Goal: Task Accomplishment & Management: Manage account settings

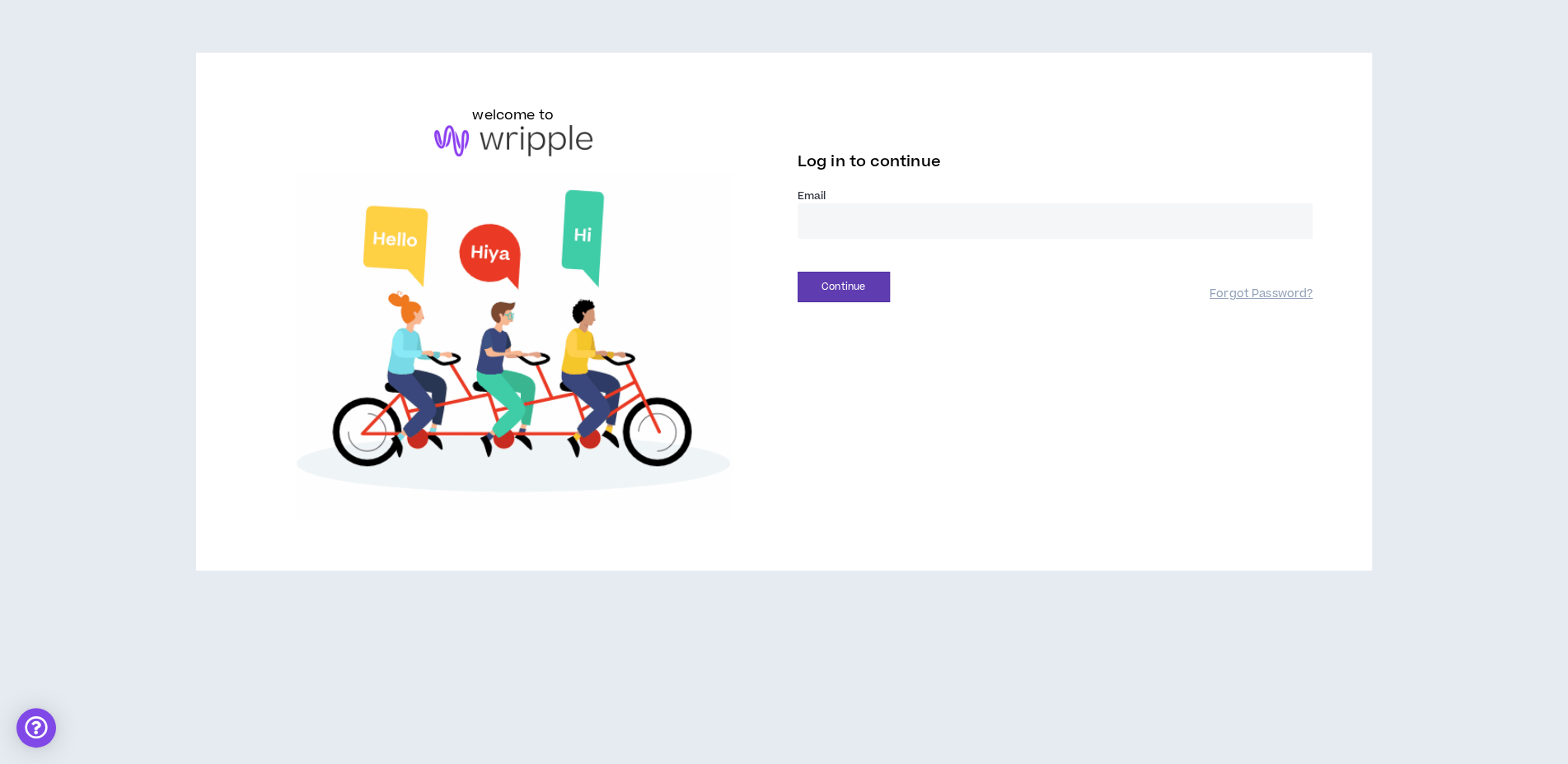
drag, startPoint x: 0, startPoint y: 0, endPoint x: 845, endPoint y: 214, distance: 871.7
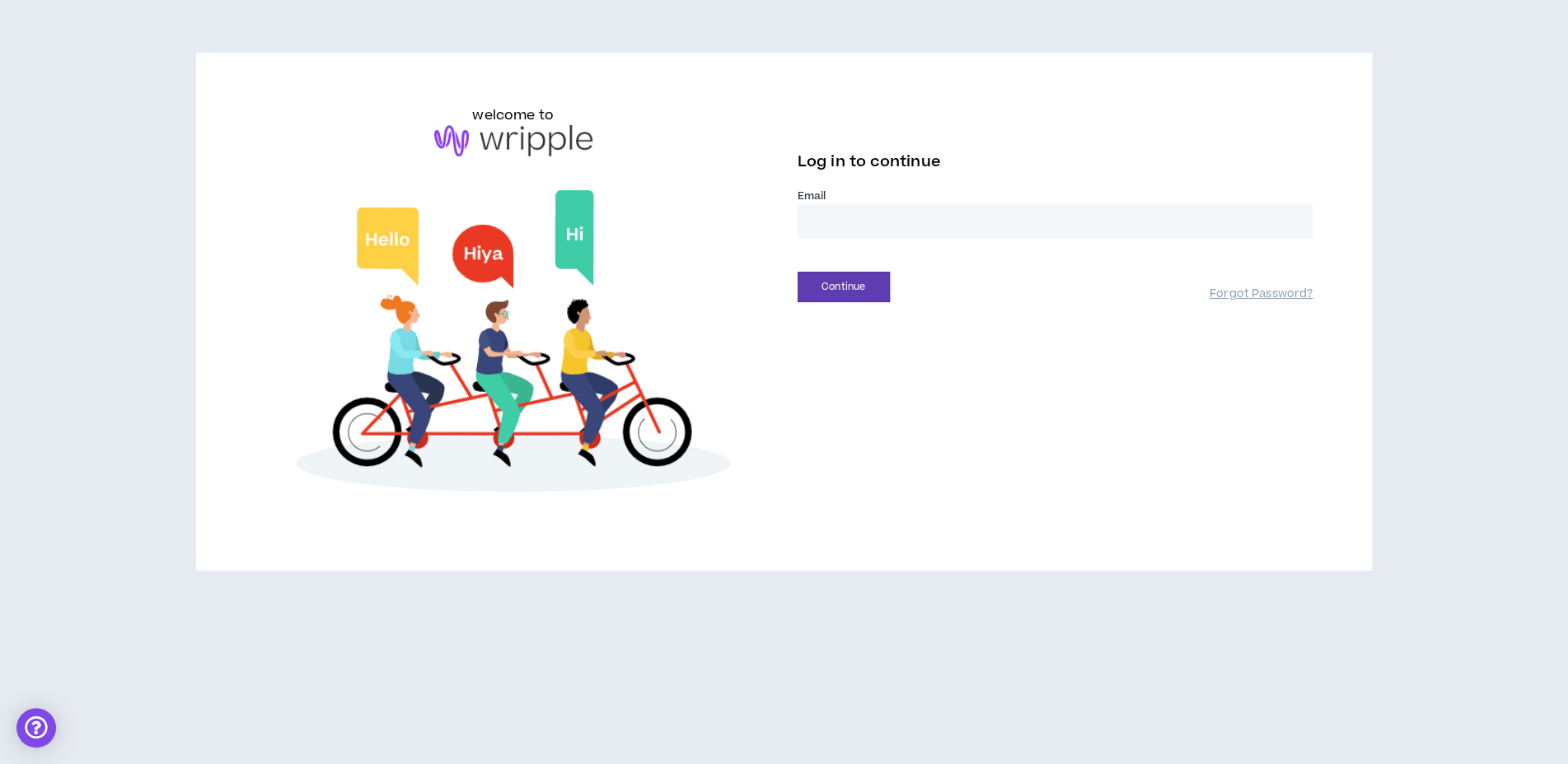
click at [845, 214] on input "email" at bounding box center [1056, 221] width 516 height 36
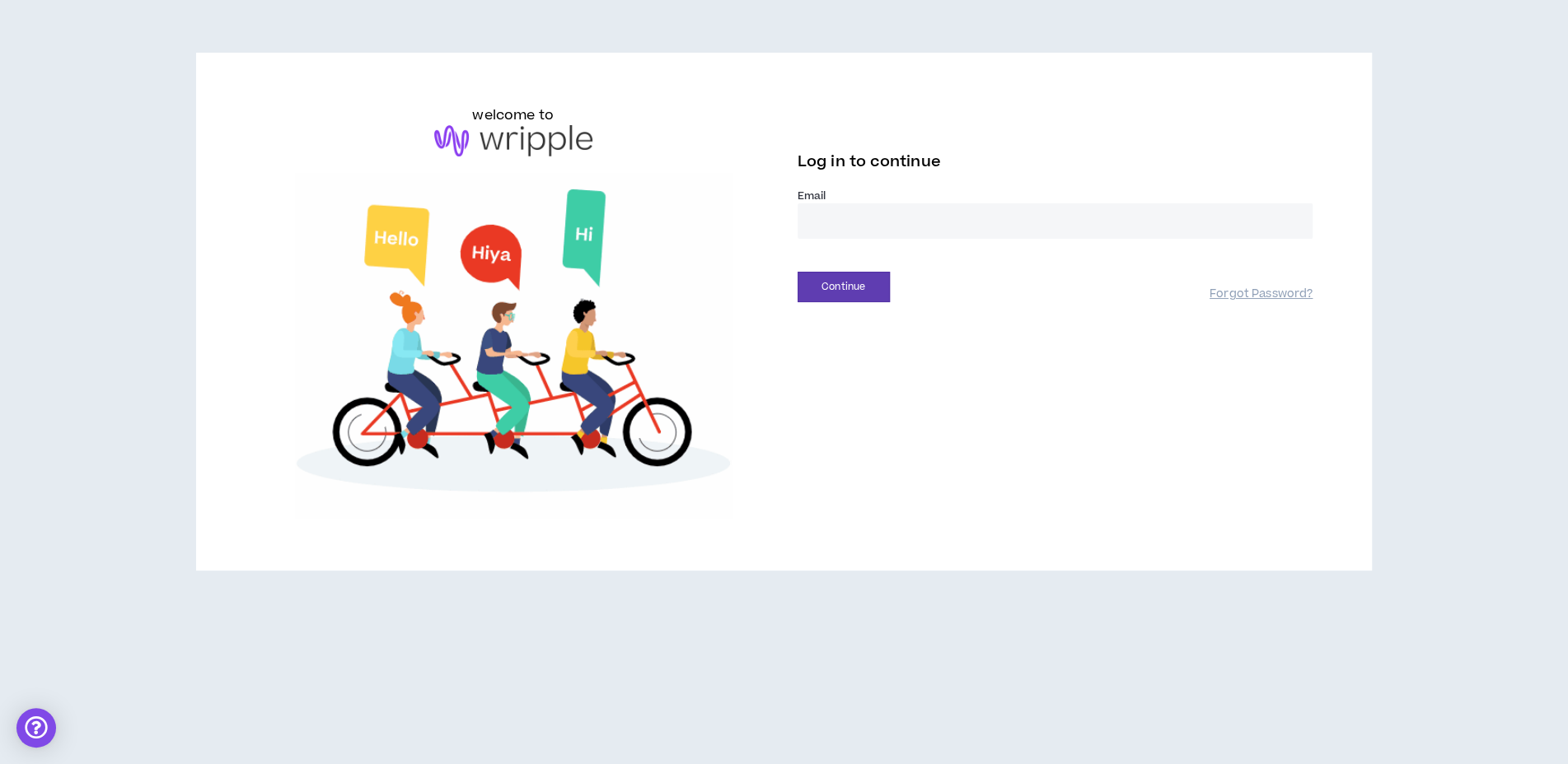
type input "**********"
drag, startPoint x: 1018, startPoint y: 278, endPoint x: 868, endPoint y: 287, distance: 150.3
click at [868, 287] on button "Continue" at bounding box center [843, 287] width 92 height 31
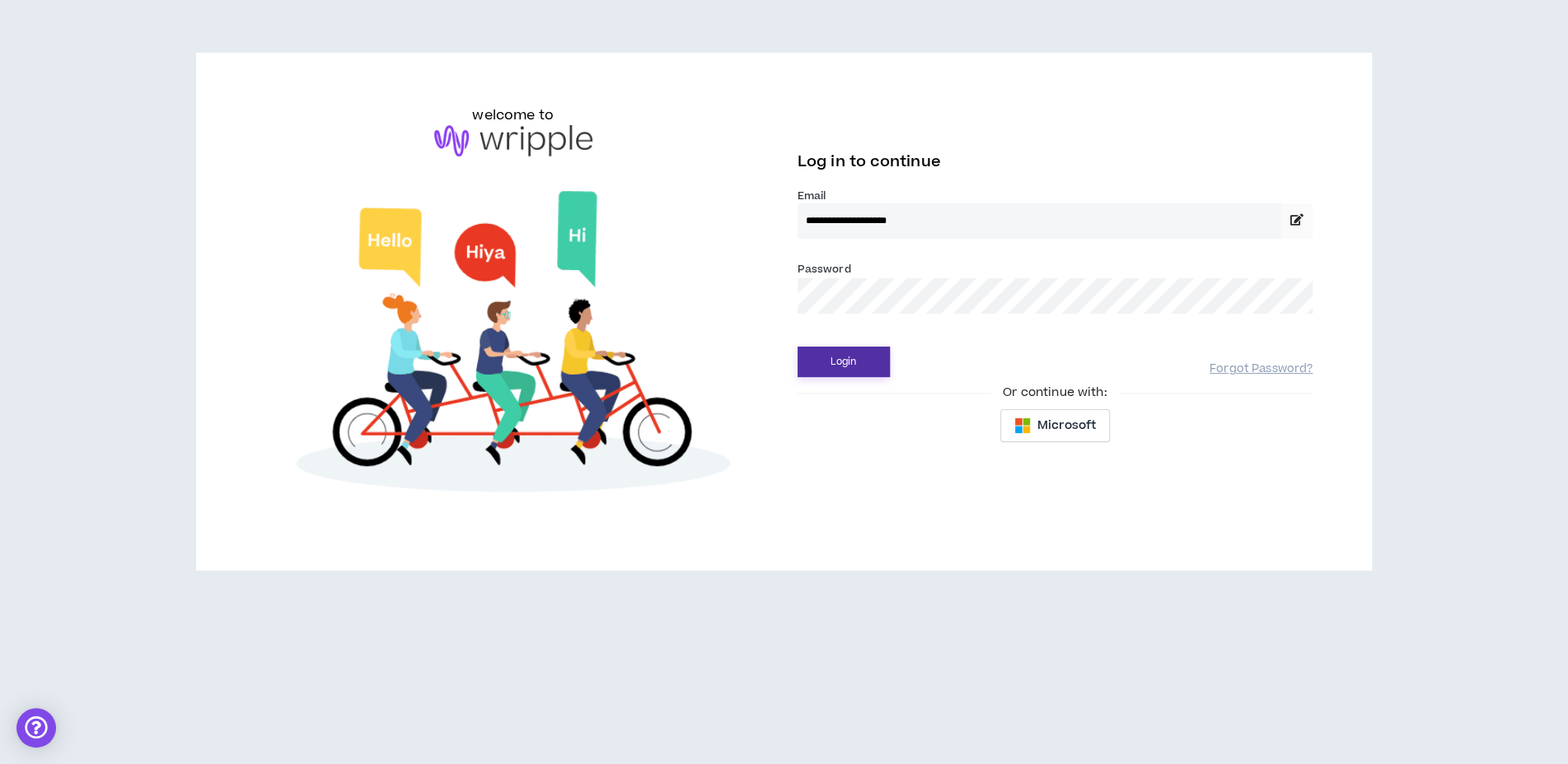
click at [798, 347] on button "Login" at bounding box center [843, 362] width 92 height 31
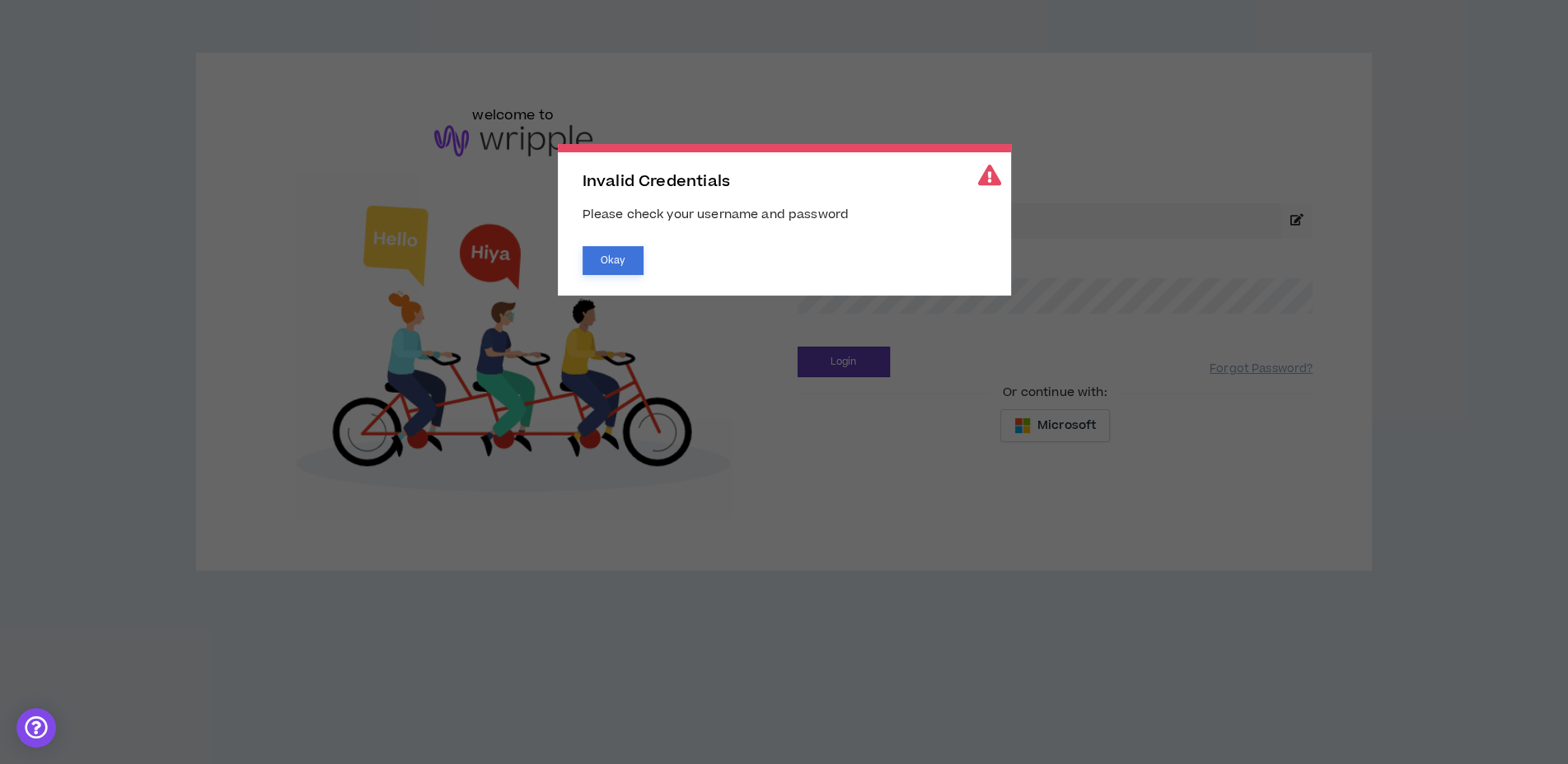
drag, startPoint x: 868, startPoint y: 287, endPoint x: 618, endPoint y: 247, distance: 253.2
click at [618, 247] on button "Okay" at bounding box center [612, 260] width 61 height 29
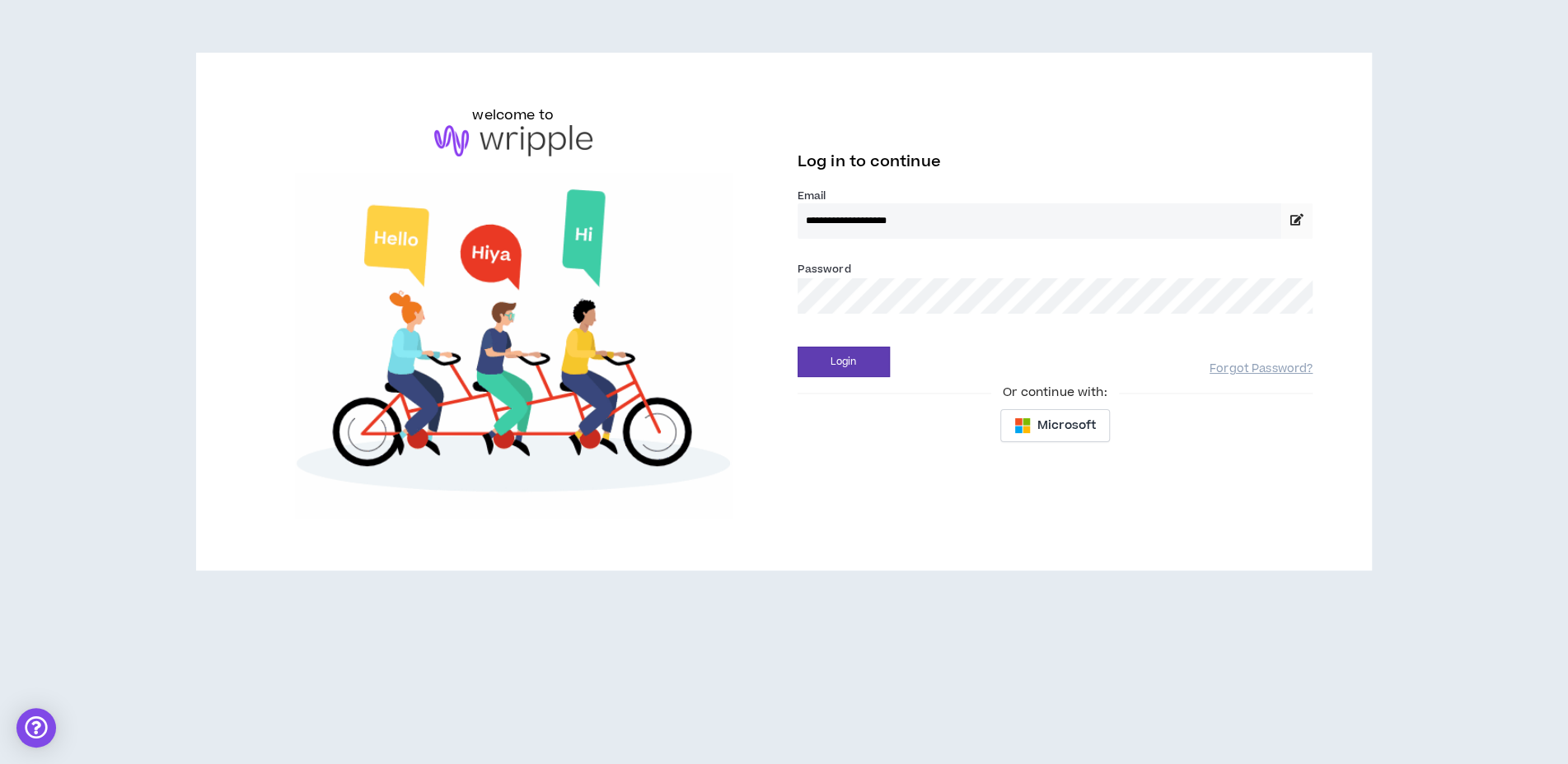
click at [630, 263] on button "Okay" at bounding box center [612, 260] width 61 height 29
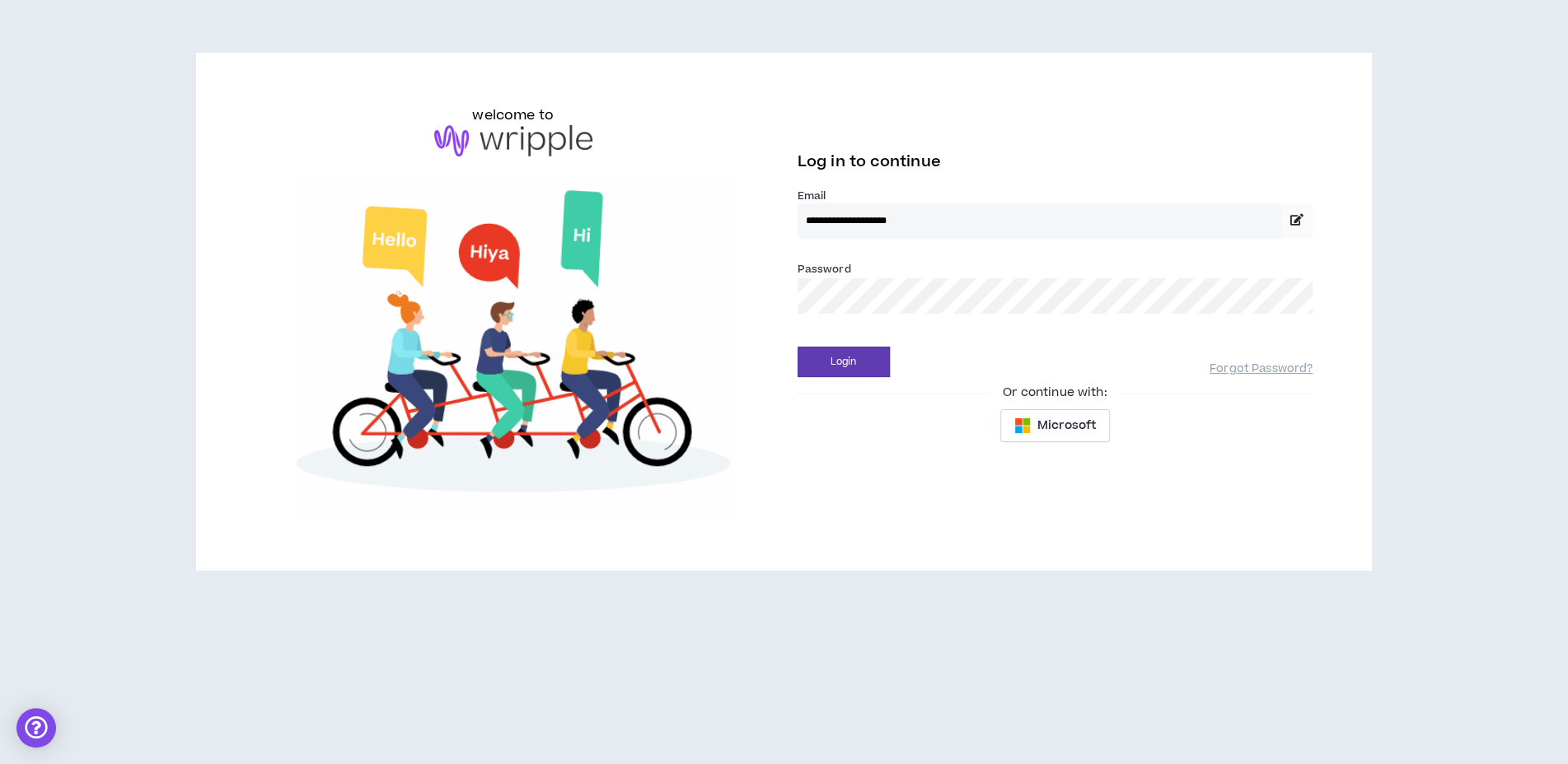
click at [1057, 325] on div "Password *" at bounding box center [1056, 293] width 516 height 67
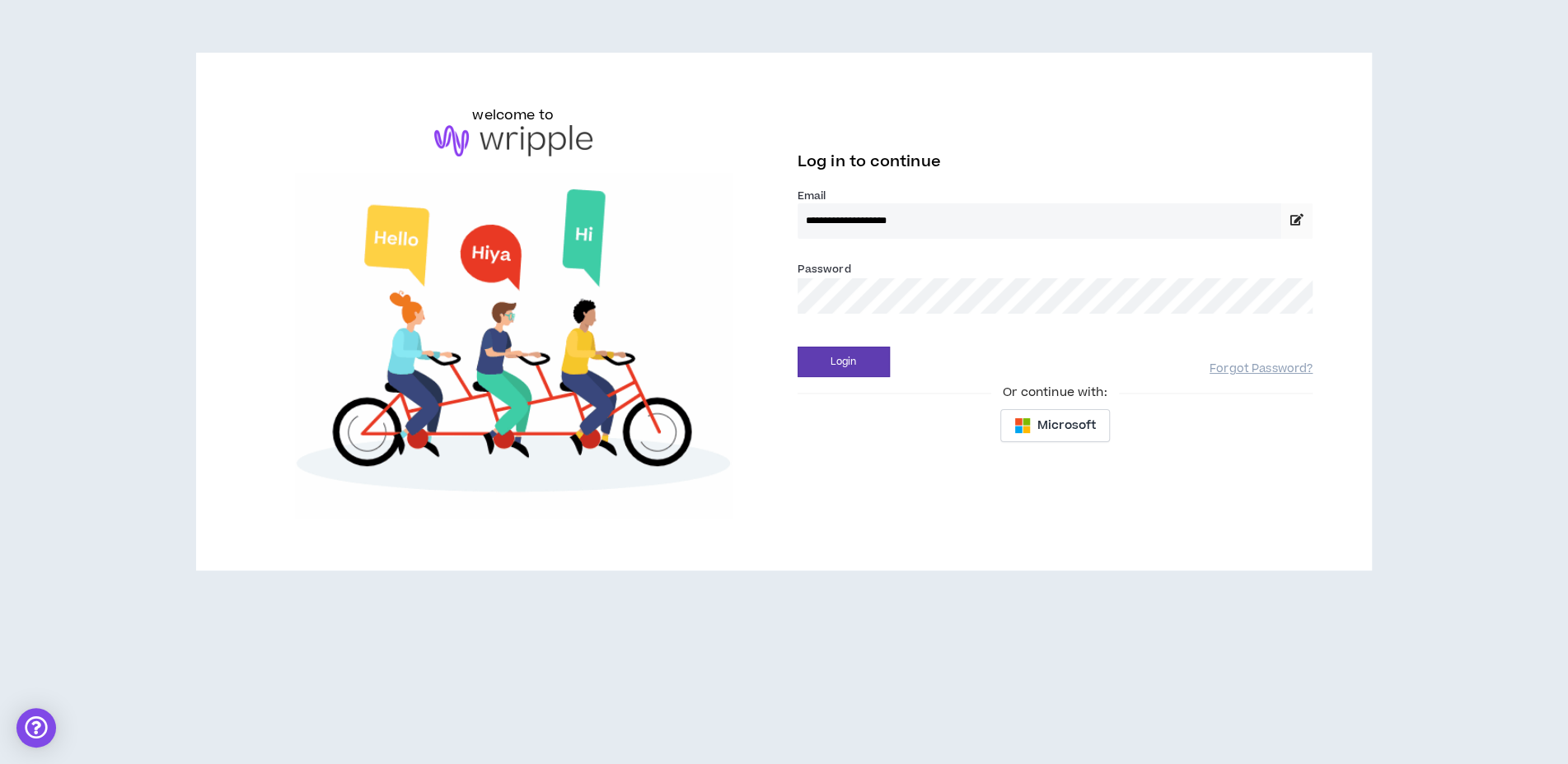
click at [798, 347] on button "Login" at bounding box center [843, 362] width 92 height 31
